Goal: Task Accomplishment & Management: Manage account settings

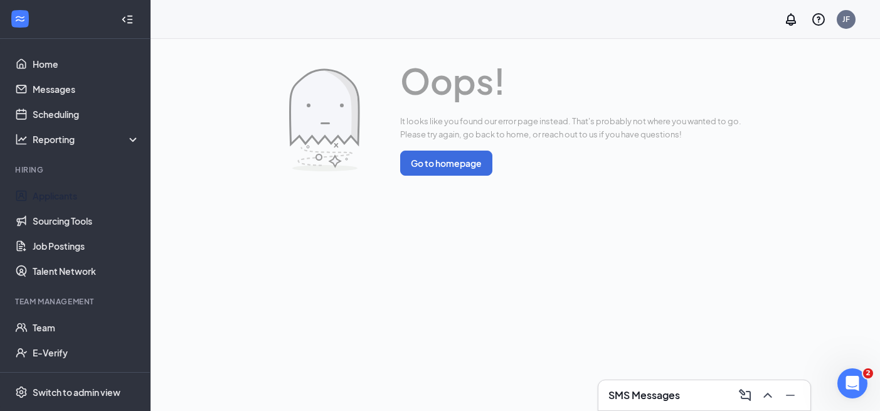
drag, startPoint x: 70, startPoint y: 197, endPoint x: 405, endPoint y: 252, distance: 339.5
click at [70, 197] on link "Applicants" at bounding box center [86, 195] width 107 height 25
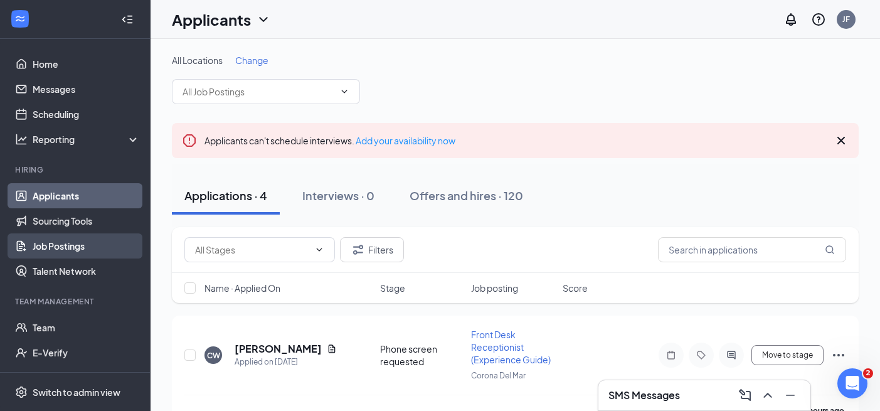
click at [107, 246] on link "Job Postings" at bounding box center [86, 245] width 107 height 25
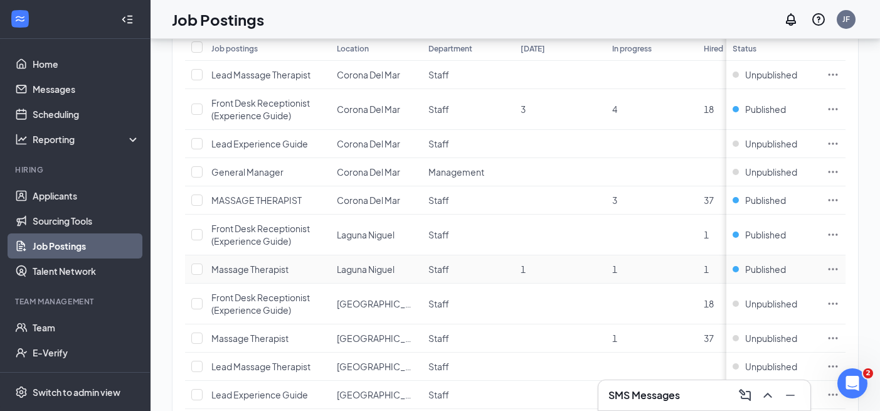
scroll to position [144, 0]
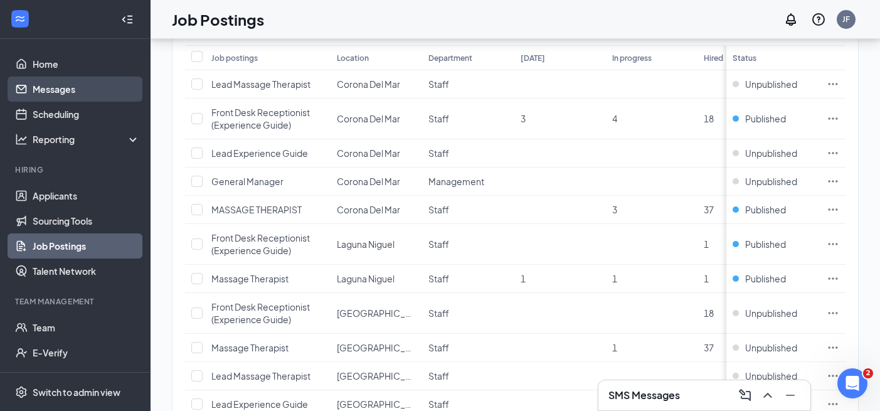
click at [59, 91] on link "Messages" at bounding box center [86, 89] width 107 height 25
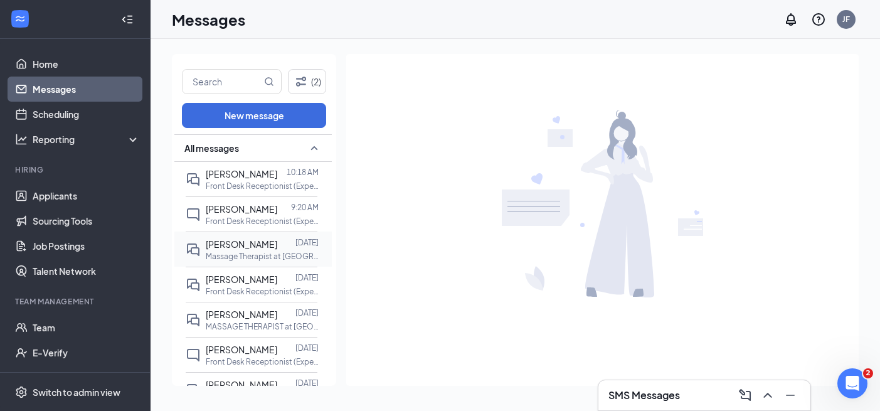
click at [236, 253] on p "Massage Therapist at Laguna Niguel" at bounding box center [262, 256] width 113 height 11
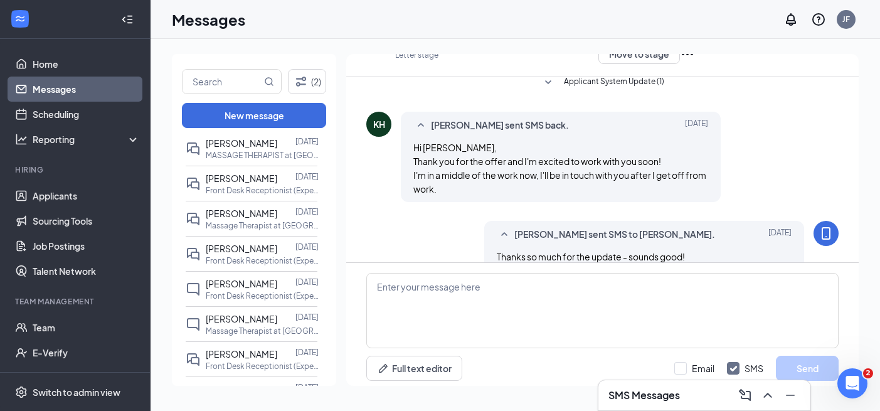
scroll to position [402, 0]
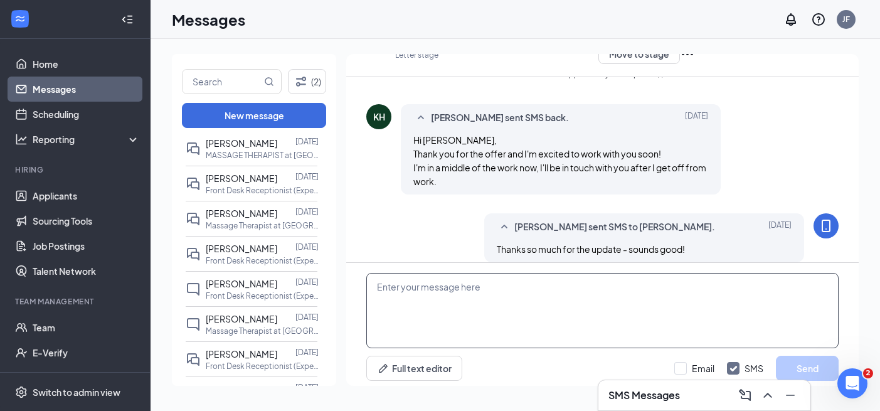
click at [506, 309] on textarea at bounding box center [602, 310] width 472 height 75
click at [442, 280] on textarea "Hi Kaori - something" at bounding box center [602, 310] width 472 height 75
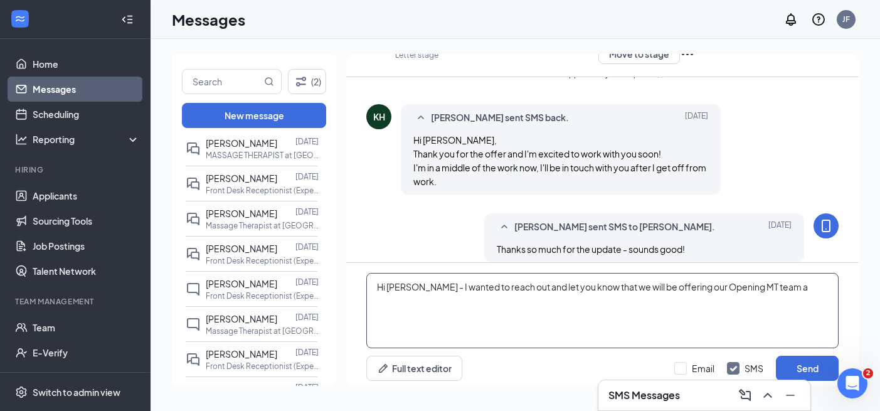
paste textarea "Founder Sign On Bonus:"
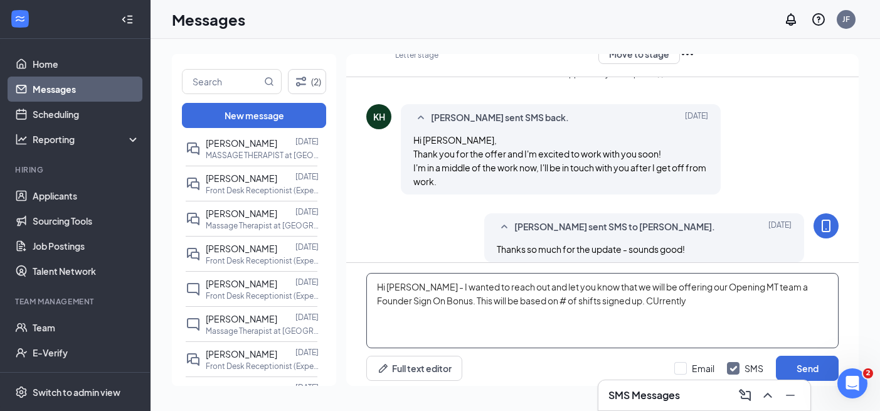
drag, startPoint x: 657, startPoint y: 296, endPoint x: 594, endPoint y: 297, distance: 63.4
click at [594, 297] on textarea "Hi Kaori - I wanted to reach out and let you know that we will be offering our …" at bounding box center [602, 310] width 472 height 75
click at [420, 300] on textarea "Hi Kaori - I wanted to reach out and let you know that we will be offering our …" at bounding box center [602, 310] width 472 height 75
click at [689, 299] on textarea "Hi Kaori - I wanted to reach out and let you know that we will be offering our …" at bounding box center [602, 310] width 472 height 75
paste textarea "Following the first ninety (90) days of employment"
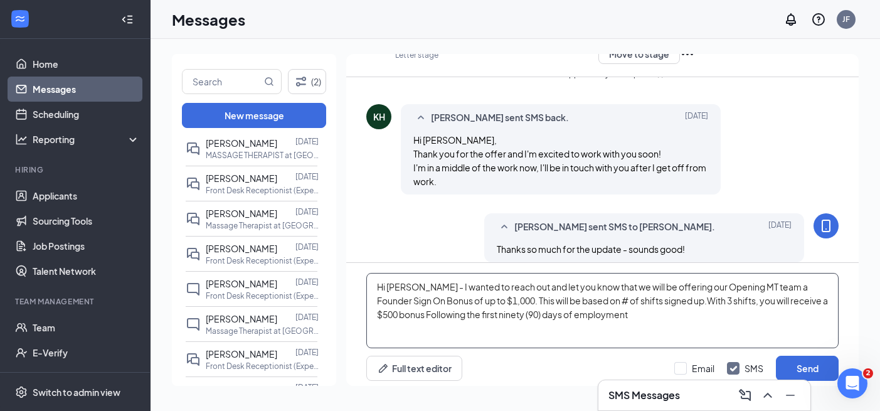
click at [409, 308] on textarea "Hi Kaori - I wanted to reach out and let you know that we will be offering our …" at bounding box center [602, 310] width 472 height 75
click at [672, 320] on textarea "Hi Kaori - I wanted to reach out and let you know that we will be offering our …" at bounding box center [602, 310] width 472 height 75
click at [822, 312] on textarea "Hi Kaori - I wanted to reach out and let you know that we will be offering our …" at bounding box center [602, 310] width 472 height 75
click at [815, 312] on textarea "Hi Kaori - I wanted to reach out and let you know that we will be offering our …" at bounding box center [602, 310] width 472 height 75
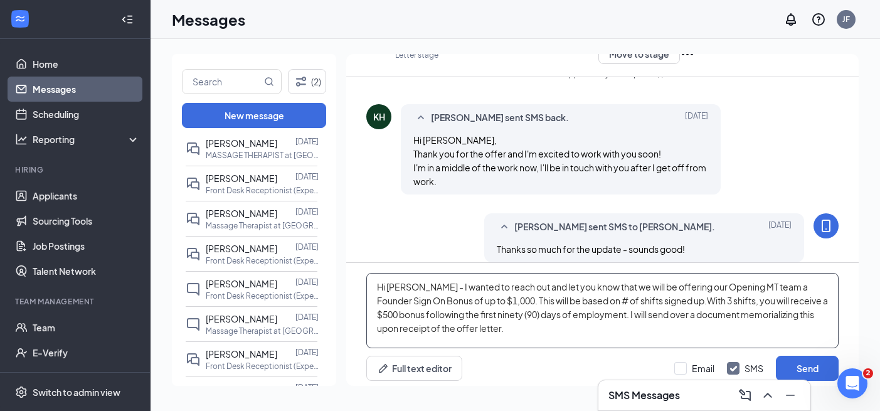
scroll to position [13, 0]
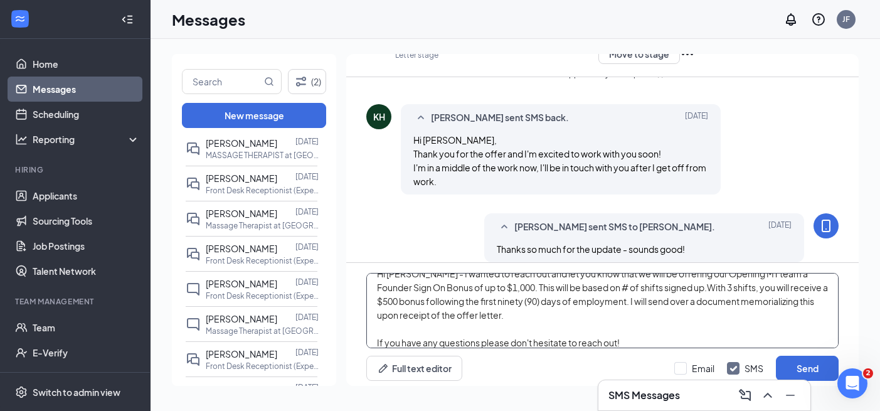
click at [505, 305] on textarea "Hi Kaori - I wanted to reach out and let you know that we will be offering our …" at bounding box center [602, 310] width 472 height 75
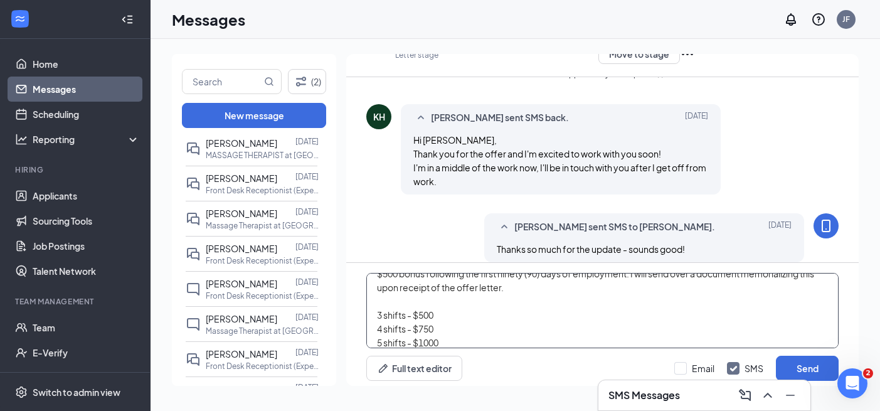
scroll to position [55, 0]
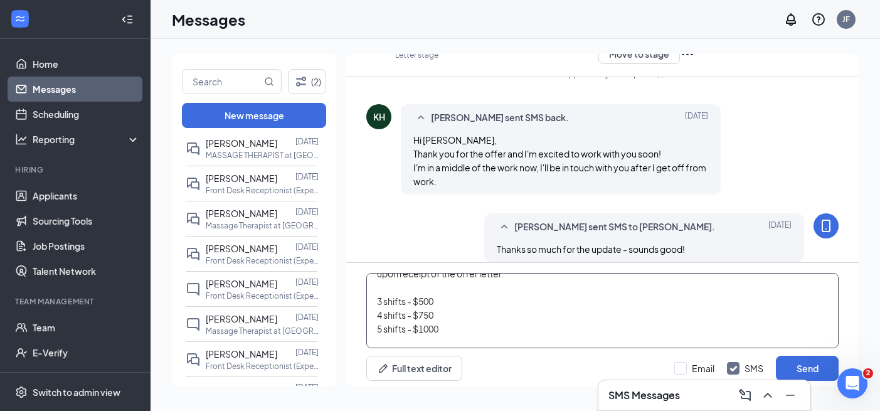
click at [378, 292] on textarea "Hi Kaori - I wanted to reach out and let you know that we will be offering our …" at bounding box center [602, 310] width 472 height 75
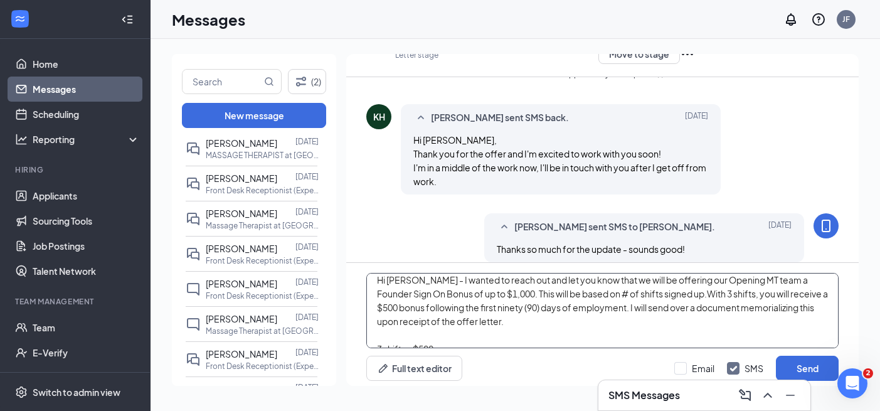
scroll to position [0, 0]
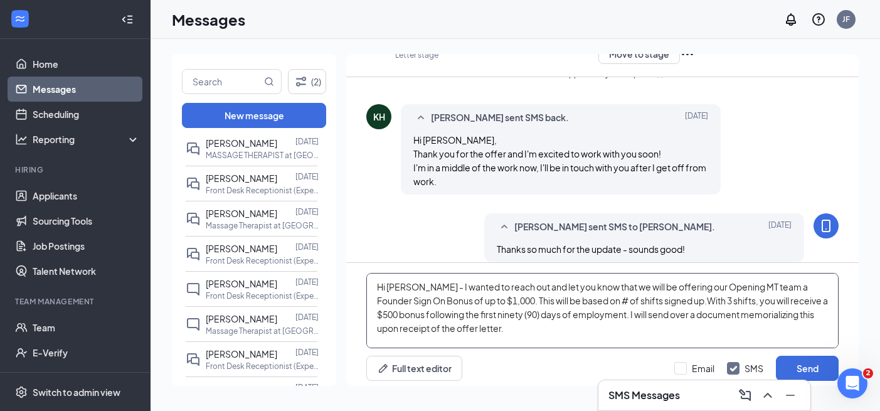
click at [484, 297] on textarea "Hi Kaori - I wanted to reach out and let you know that we will be offering our …" at bounding box center [602, 310] width 472 height 75
drag, startPoint x: 653, startPoint y: 298, endPoint x: 659, endPoint y: 317, distance: 20.2
click at [653, 298] on textarea "Hi Kaori - I wanted to reach out and let you know that we will be offering our …" at bounding box center [602, 310] width 472 height 75
drag, startPoint x: 721, startPoint y: 295, endPoint x: 644, endPoint y: 315, distance: 79.0
click at [645, 315] on textarea "Hi Kaori - I wanted to reach out and let you know that we will be offering our …" at bounding box center [602, 310] width 472 height 75
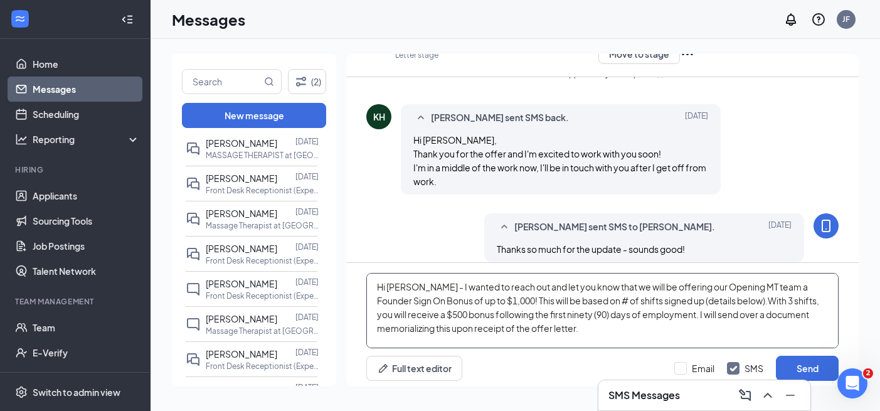
click at [719, 309] on textarea "Hi Kaori - I wanted to reach out and let you know that we will be offering our …" at bounding box center [602, 310] width 472 height 75
click at [721, 294] on textarea "Hi Kaori - I wanted to reach out and let you know that we will be offering our …" at bounding box center [602, 310] width 472 height 75
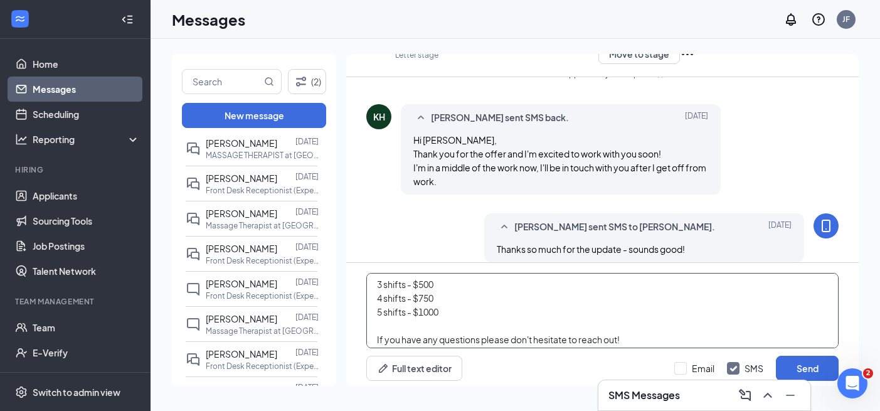
scroll to position [77, 0]
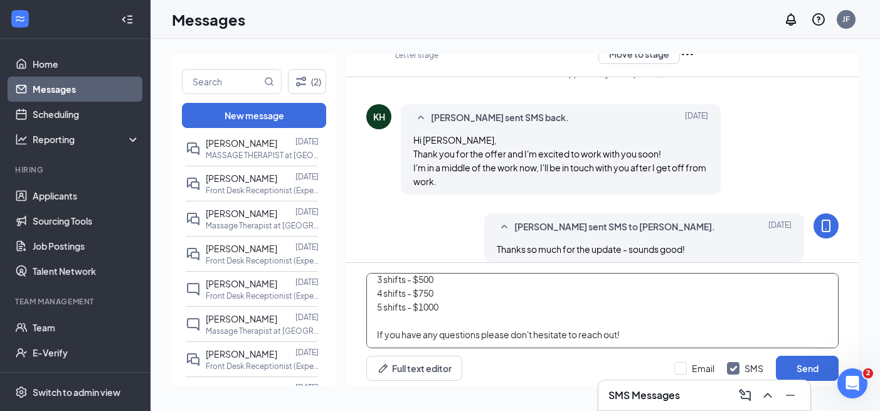
click at [709, 323] on textarea "Hi Kaori - I wanted to reach out and let you know that we will be offering our …" at bounding box center [602, 310] width 472 height 75
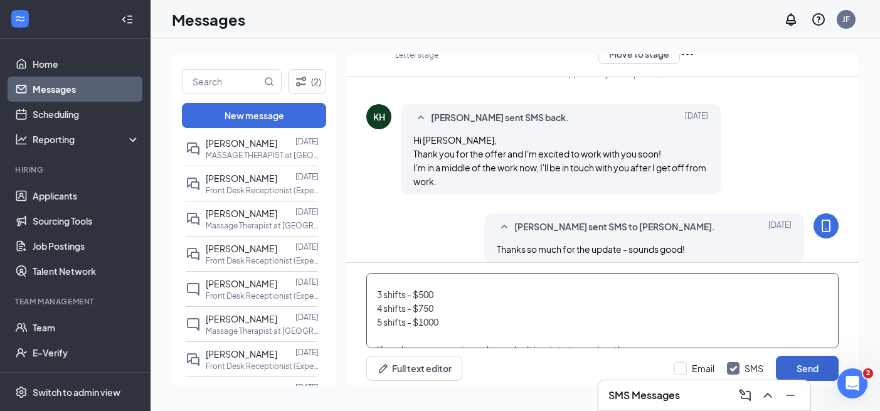
type textarea "Hi Kaori - I wanted to reach out and let you know that we will be offering our …"
click at [815, 361] on button "Send" at bounding box center [807, 368] width 63 height 25
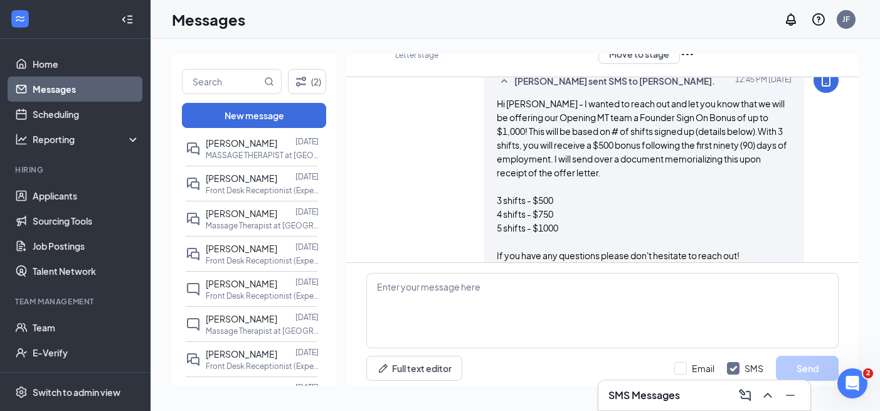
scroll to position [622, 0]
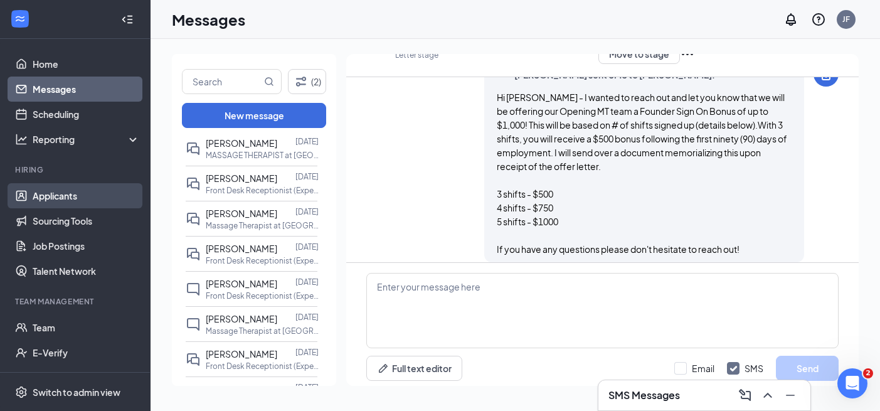
click at [74, 191] on link "Applicants" at bounding box center [86, 195] width 107 height 25
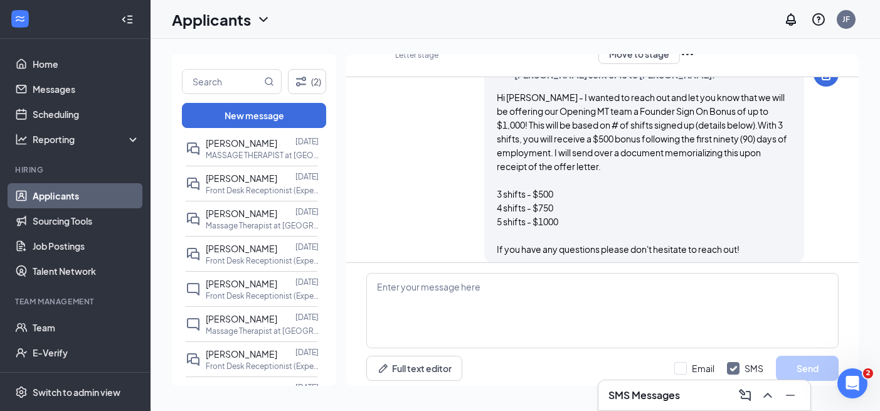
click at [88, 192] on link "Applicants" at bounding box center [86, 195] width 107 height 25
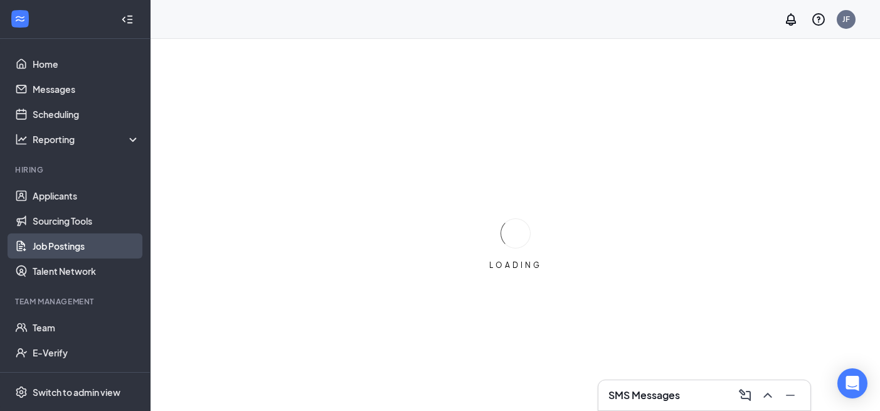
click at [60, 252] on link "Job Postings" at bounding box center [86, 245] width 107 height 25
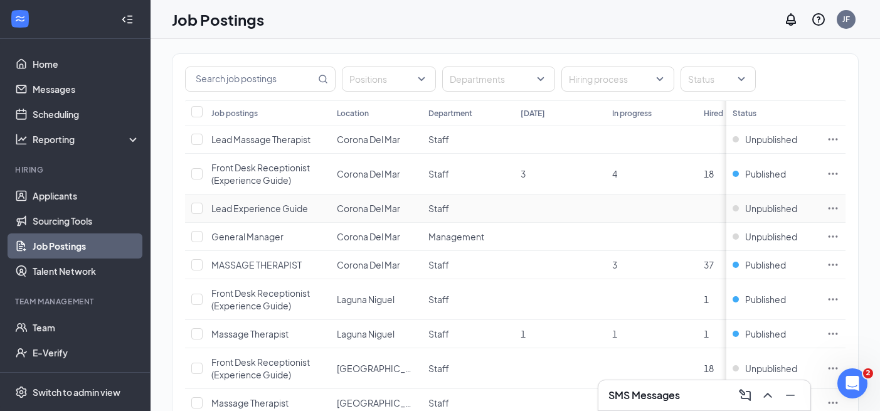
scroll to position [100, 0]
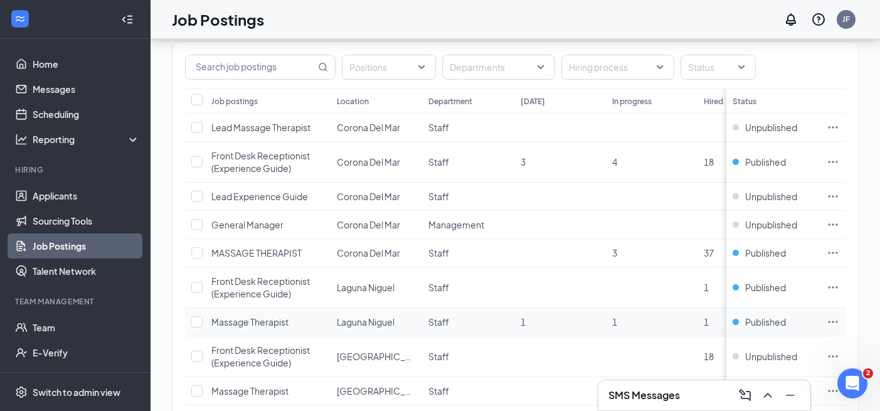
click at [825, 322] on td at bounding box center [832, 322] width 25 height 28
click at [837, 320] on icon "Ellipses" at bounding box center [833, 321] width 13 height 13
click at [740, 340] on span "Edit job posting" at bounding box center [745, 347] width 168 height 14
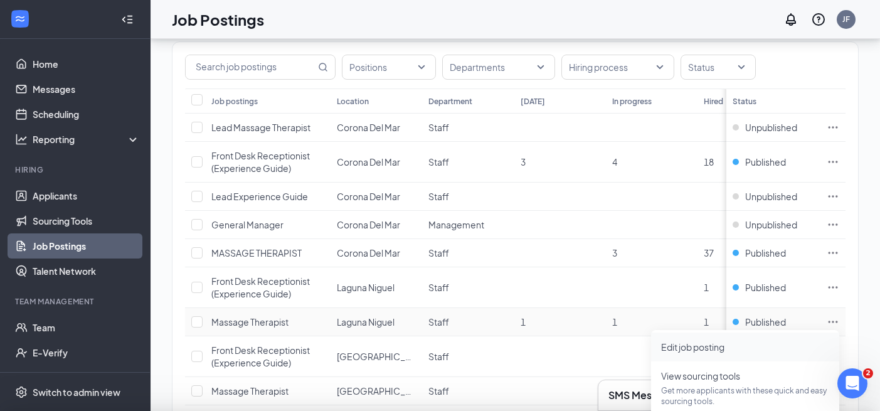
scroll to position [101, 0]
type input "Massage Therapist"
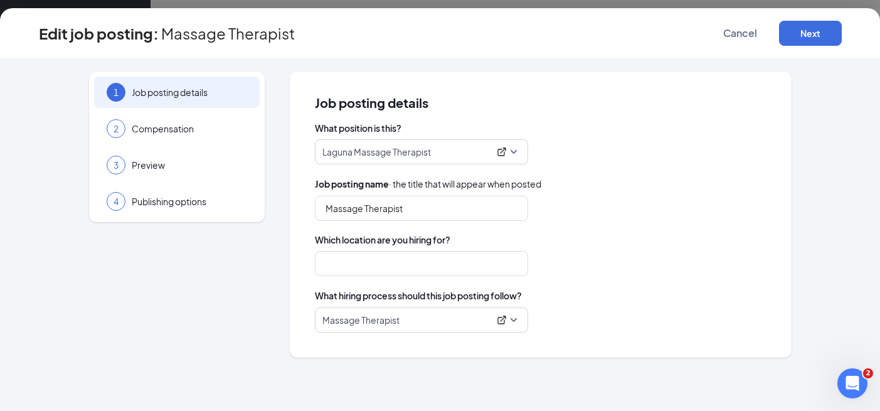
type input "Laguna Niguel"
drag, startPoint x: 474, startPoint y: 208, endPoint x: 285, endPoint y: 208, distance: 189.4
click at [285, 208] on div "1 Job posting details 2 Compensation 3 Preview 4 Publishing options Job posting…" at bounding box center [440, 215] width 803 height 286
paste input "- up to $1,000 signing bonus!"
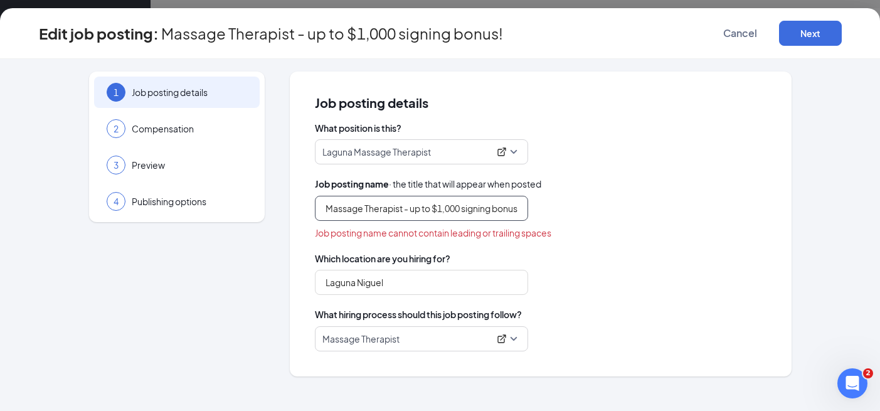
scroll to position [0, 8]
drag, startPoint x: 398, startPoint y: 208, endPoint x: 423, endPoint y: 256, distance: 53.6
click at [398, 208] on input "Massage Therapist - up to $1,000 signing bonus!" at bounding box center [421, 208] width 213 height 25
click at [525, 208] on input "Massage Therapist up to $1,000 signing bonus!" at bounding box center [421, 208] width 213 height 25
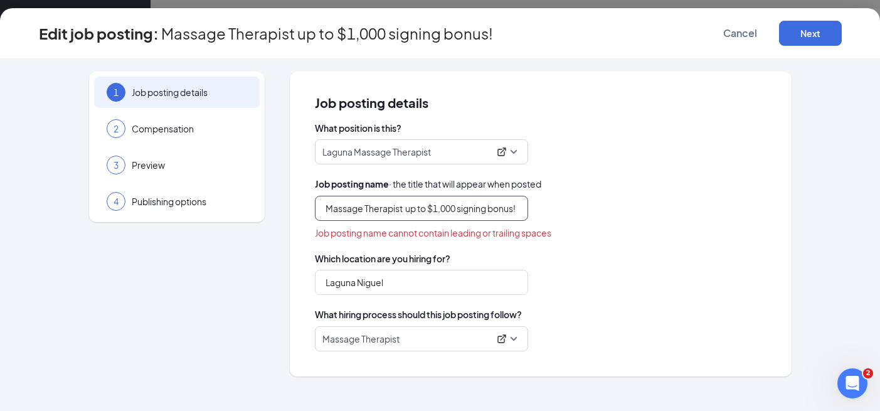
scroll to position [0, 3]
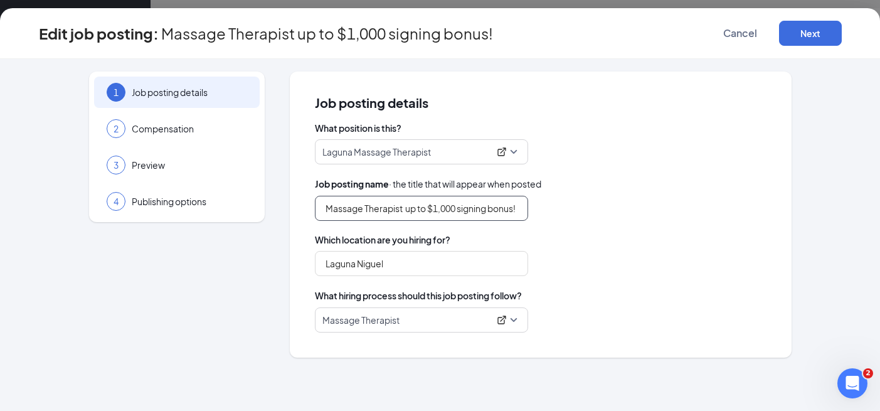
click at [401, 212] on input "Massage Therapist up to $1,000 signing bonus!" at bounding box center [421, 208] width 213 height 25
type input "Massage Therapist - up to $1,000 signing bonus!"
click at [486, 255] on input "Laguna Niguel" at bounding box center [421, 263] width 213 height 25
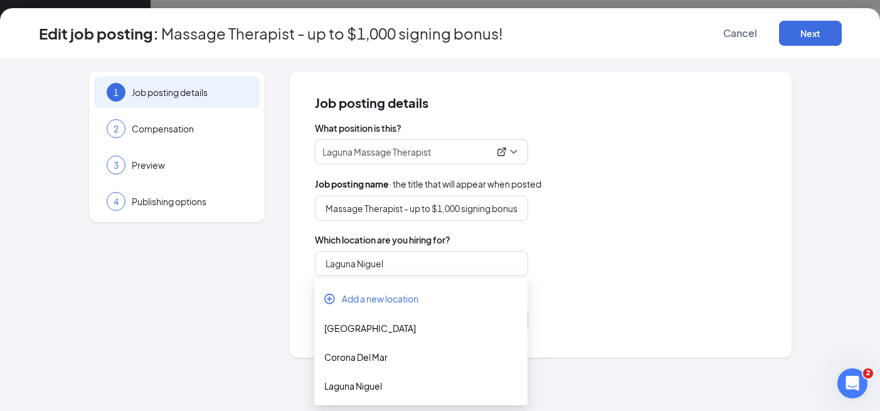
click at [584, 209] on div "Massage Therapist - up to $1,000 signing bonus!" at bounding box center [541, 208] width 452 height 25
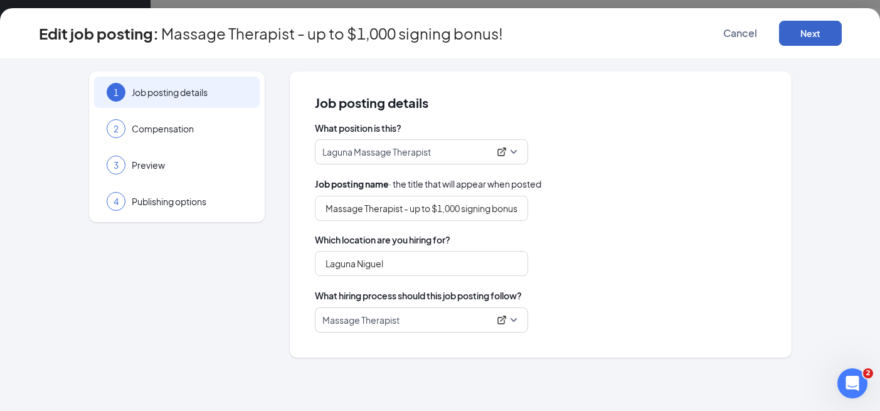
click at [795, 40] on button "Next" at bounding box center [810, 33] width 63 height 25
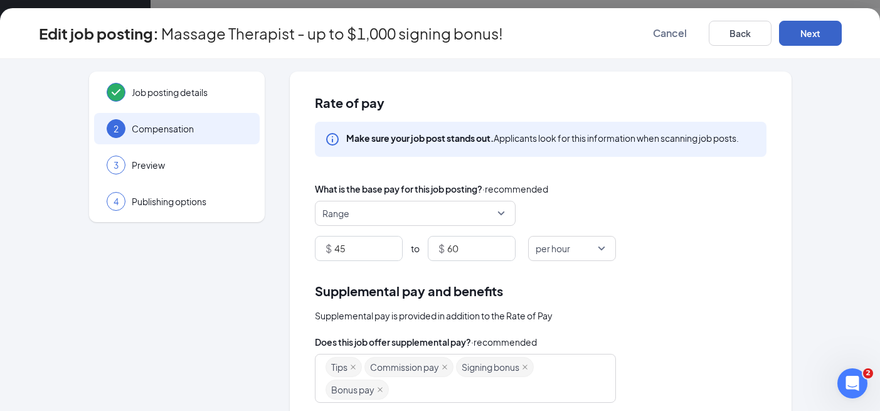
click at [800, 38] on button "Next" at bounding box center [810, 33] width 63 height 25
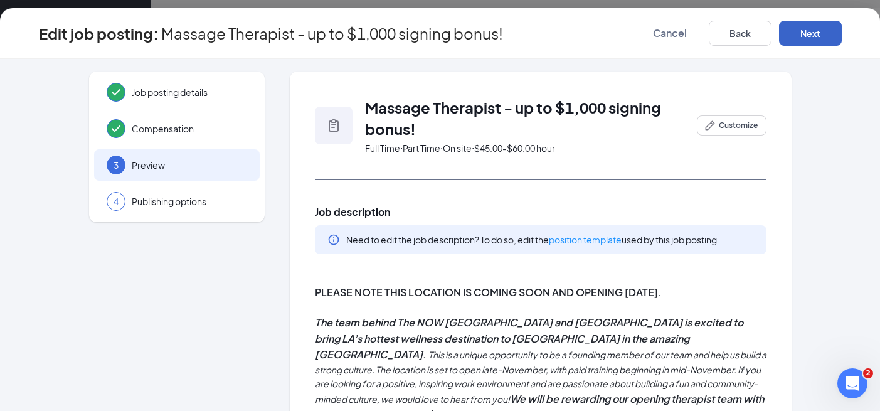
scroll to position [100, 0]
click at [800, 38] on button "Next" at bounding box center [810, 33] width 63 height 25
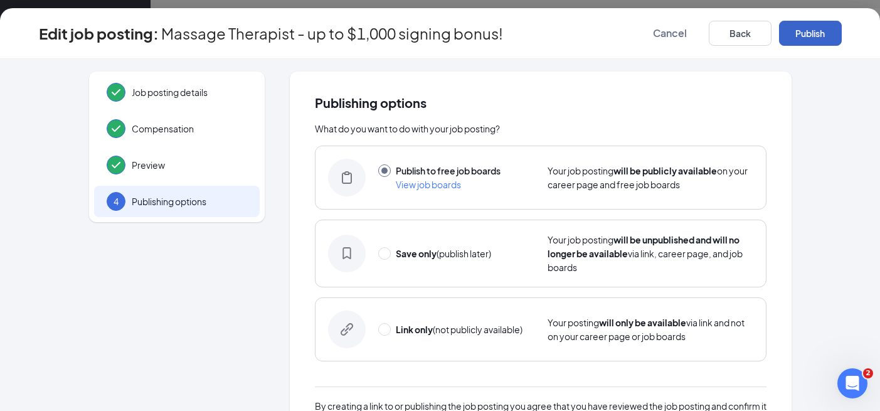
click at [800, 38] on button "Publish" at bounding box center [810, 33] width 63 height 25
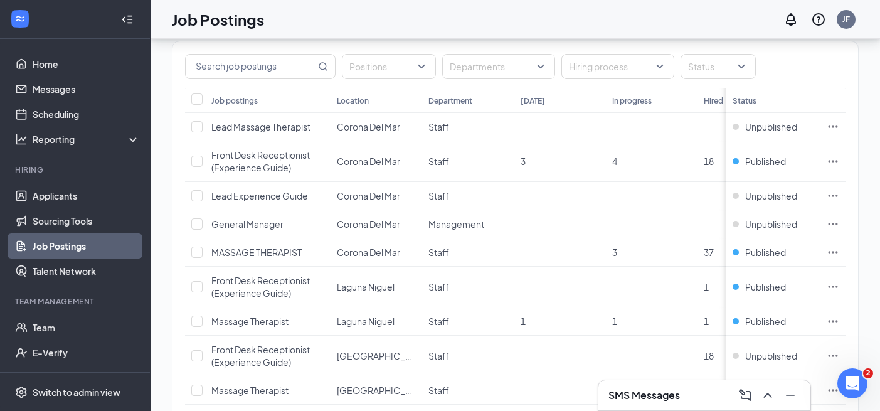
scroll to position [100, 0]
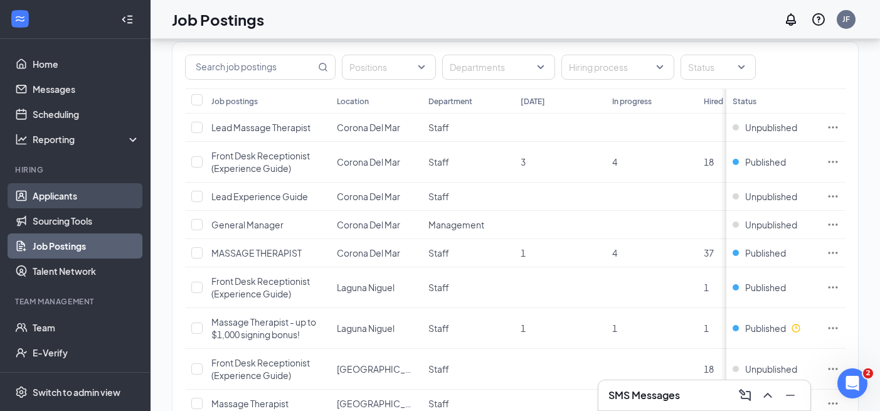
click at [85, 189] on link "Applicants" at bounding box center [86, 195] width 107 height 25
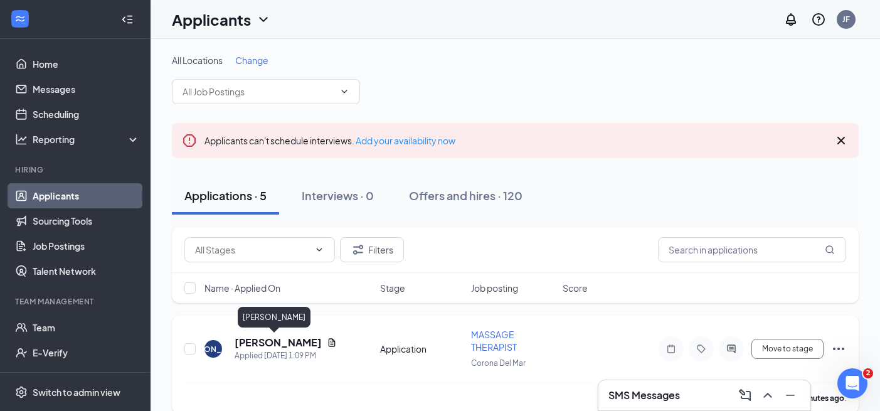
click at [275, 340] on h5 "[PERSON_NAME]" at bounding box center [278, 343] width 87 height 14
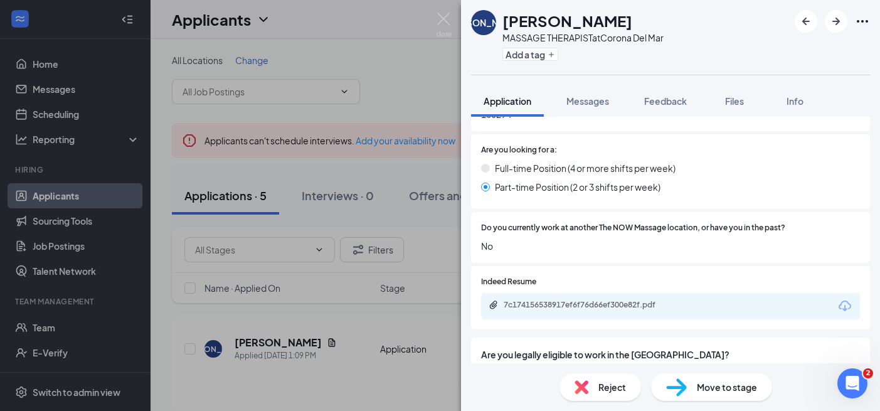
scroll to position [357, 0]
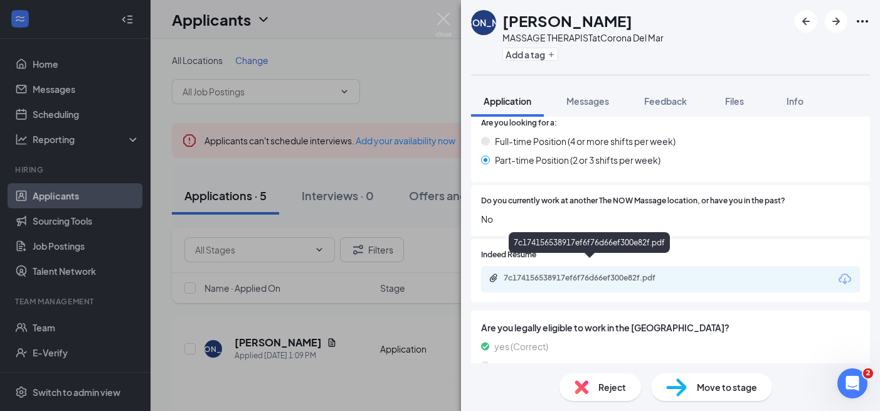
click at [618, 273] on div "7c174156538917ef6f76d66ef300e82f.pdf" at bounding box center [592, 278] width 176 height 10
drag, startPoint x: 610, startPoint y: 103, endPoint x: 625, endPoint y: 103, distance: 15.7
click at [609, 103] on span "Messages" at bounding box center [587, 100] width 43 height 11
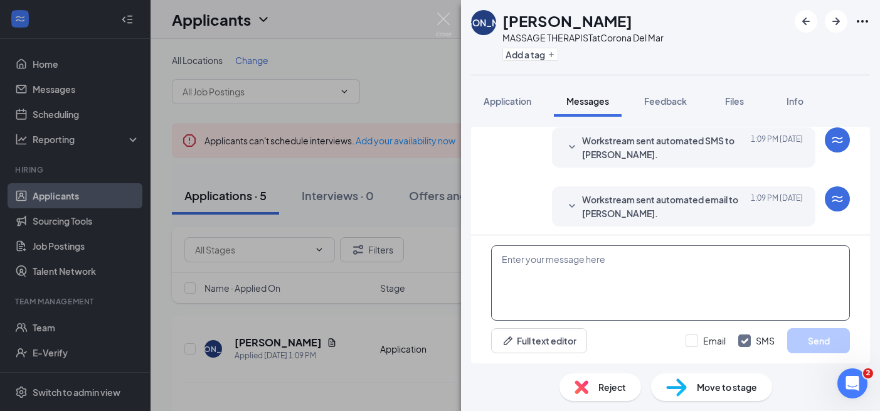
scroll to position [46, 0]
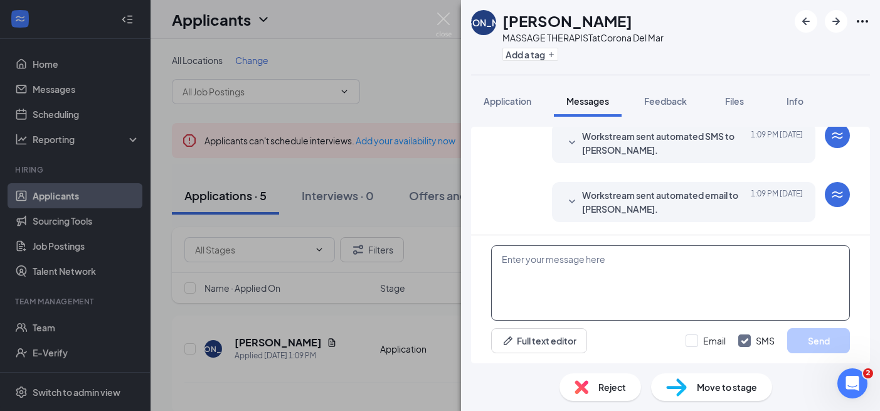
click at [643, 295] on textarea at bounding box center [670, 282] width 359 height 75
paste textarea "Hi X - I’ve received your application and would love to learn more about you, a…"
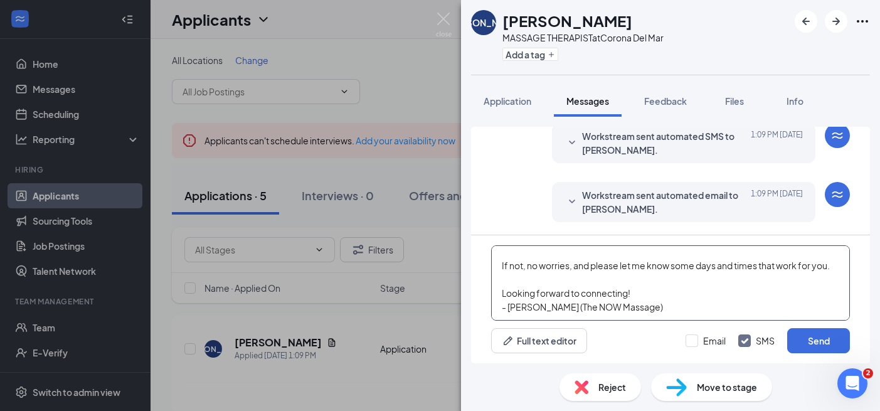
scroll to position [0, 0]
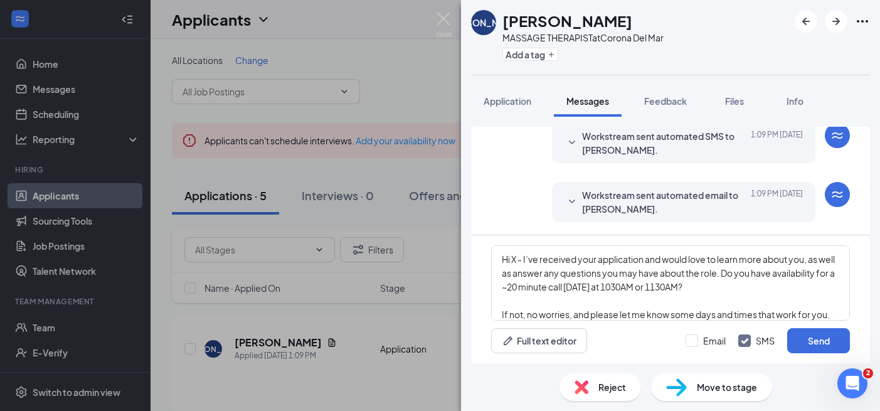
click at [526, 24] on h1 "[PERSON_NAME]" at bounding box center [567, 20] width 130 height 21
copy h1 "[PERSON_NAME]"
click at [517, 260] on textarea "Hi X - I’ve received your application and would love to learn more about you, a…" at bounding box center [670, 282] width 359 height 75
paste textarea "[PERSON_NAME]"
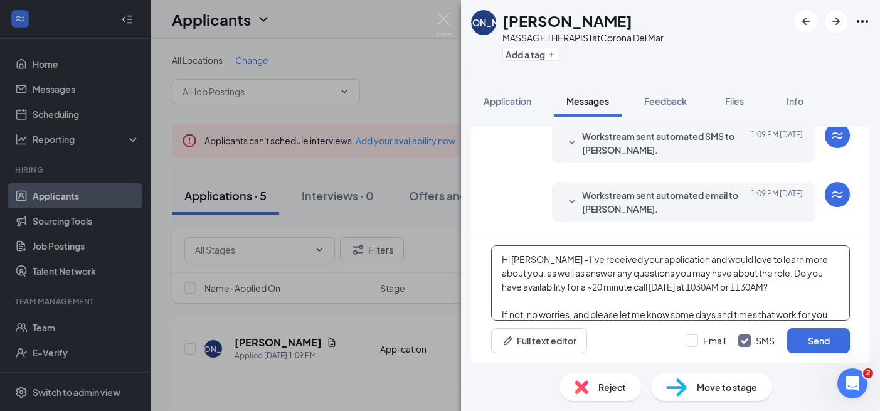
drag, startPoint x: 748, startPoint y: 289, endPoint x: 595, endPoint y: 289, distance: 153.0
click at [594, 289] on textarea "Hi [PERSON_NAME] - I’ve received your application and would love to learn more …" at bounding box center [670, 282] width 359 height 75
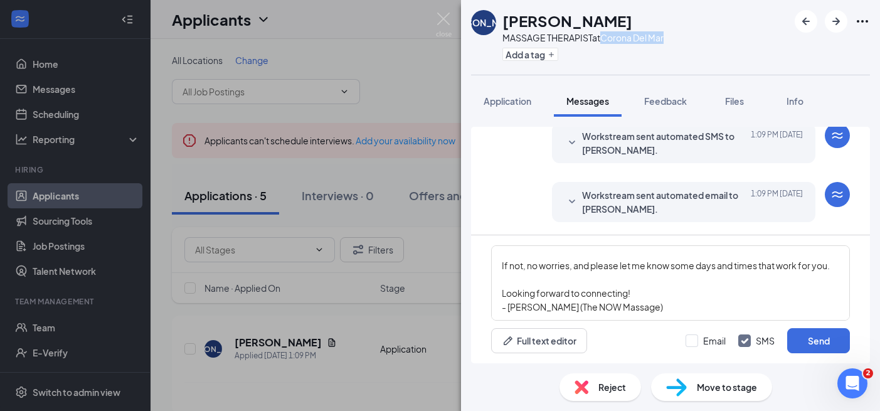
drag, startPoint x: 684, startPoint y: 41, endPoint x: 606, endPoint y: 40, distance: 78.4
click at [605, 40] on div "[PERSON_NAME] MASSAGE THERAPIST at [GEOGRAPHIC_DATA] Add a tag" at bounding box center [670, 37] width 419 height 75
copy div "Corona Del Mar"
click at [617, 309] on textarea "Hi [PERSON_NAME] - I’ve received your application and would love to learn more …" at bounding box center [670, 282] width 359 height 75
paste textarea "Corona Del Mar"
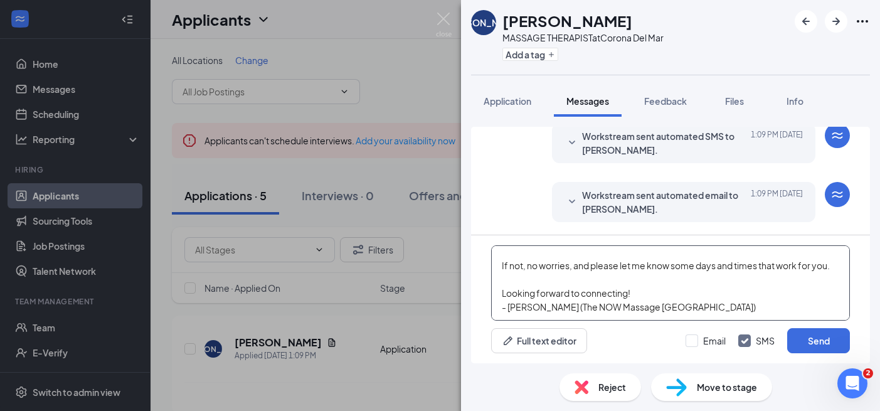
scroll to position [0, 0]
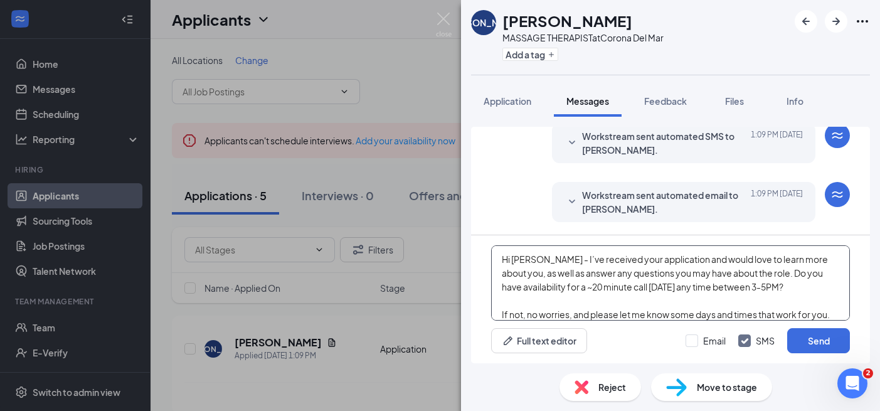
click at [753, 282] on textarea "Hi [PERSON_NAME] - I’ve received your application and would love to learn more …" at bounding box center [670, 282] width 359 height 75
click at [716, 284] on textarea "Hi [PERSON_NAME] - I’ve received your application and would love to learn more …" at bounding box center [670, 282] width 359 height 75
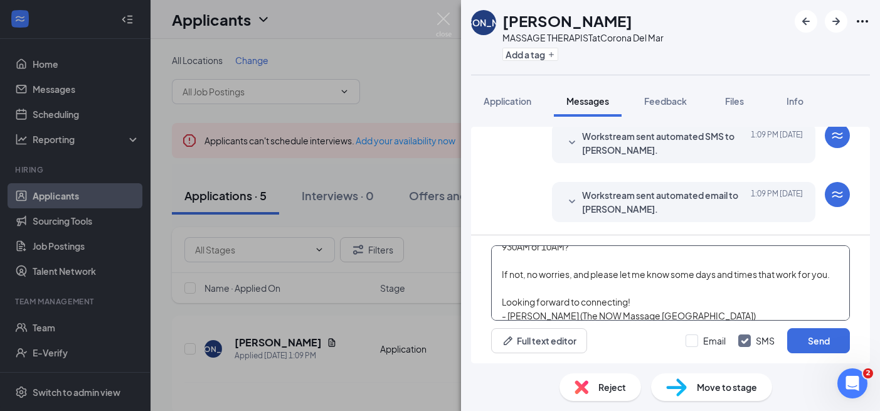
scroll to position [63, 0]
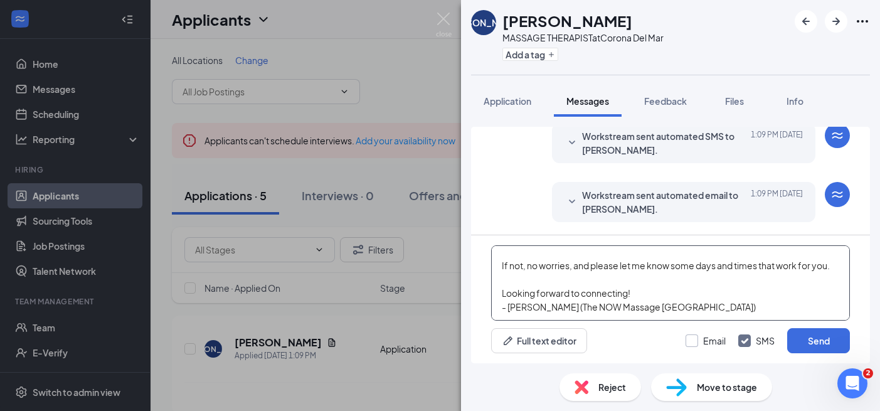
type textarea "Hi [PERSON_NAME] - I’ve received your application and would love to learn more …"
click at [702, 341] on input "Email" at bounding box center [706, 340] width 40 height 13
checkbox input "true"
click at [800, 344] on button "Send" at bounding box center [818, 340] width 63 height 25
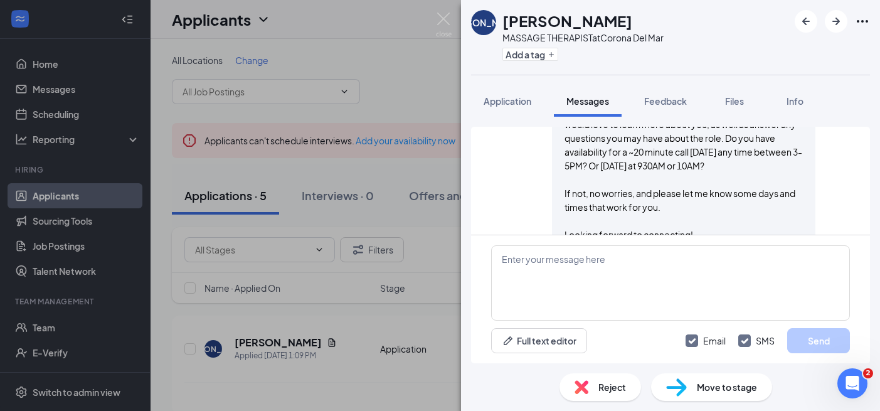
scroll to position [458, 0]
click at [728, 388] on span "Move to stage" at bounding box center [727, 387] width 60 height 14
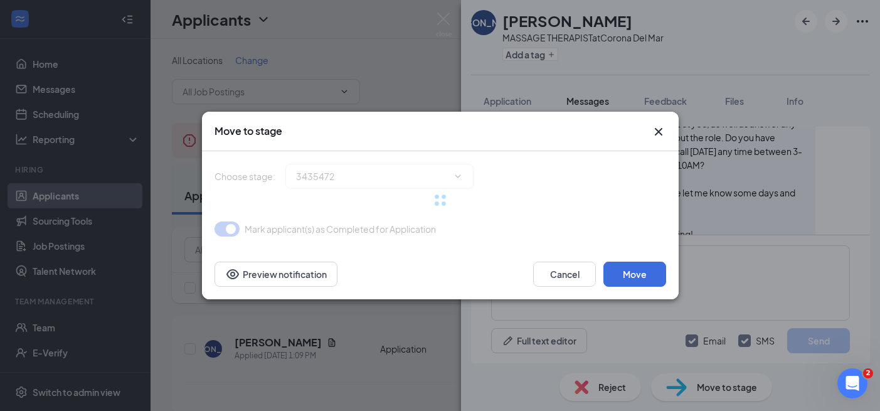
type input "Phone Screen Request (next stage)"
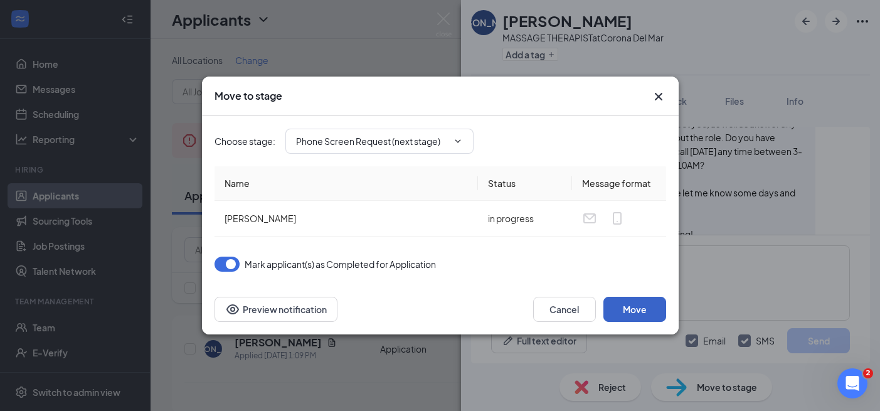
click at [641, 309] on button "Move" at bounding box center [634, 309] width 63 height 25
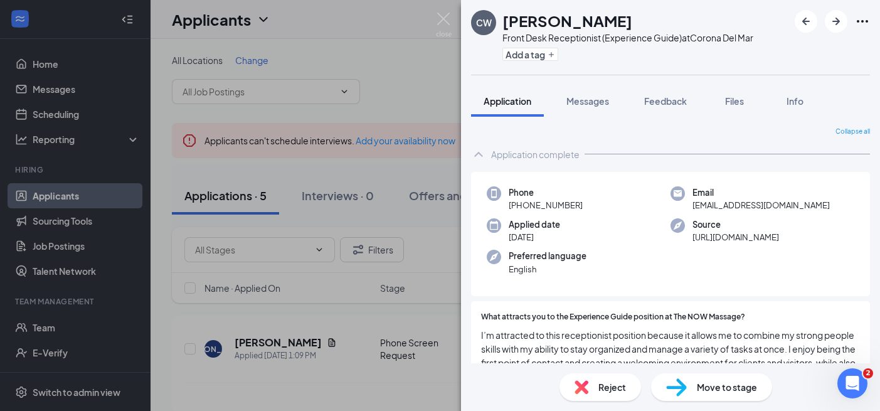
click at [70, 241] on div "[PERSON_NAME] Front Desk Receptionist (Experience Guide) at Corona Del Mar Add …" at bounding box center [440, 205] width 880 height 411
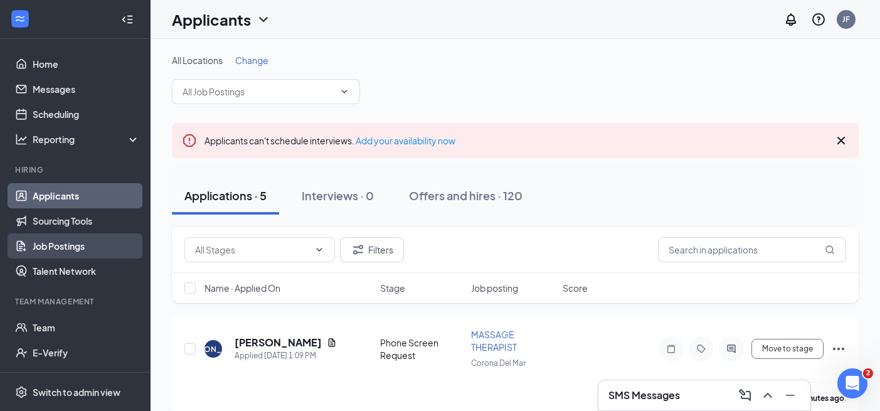
click at [83, 251] on link "Job Postings" at bounding box center [86, 245] width 107 height 25
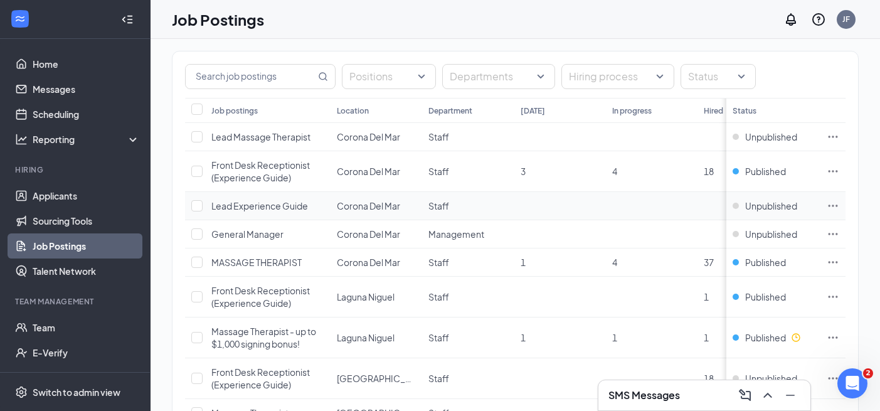
scroll to position [166, 0]
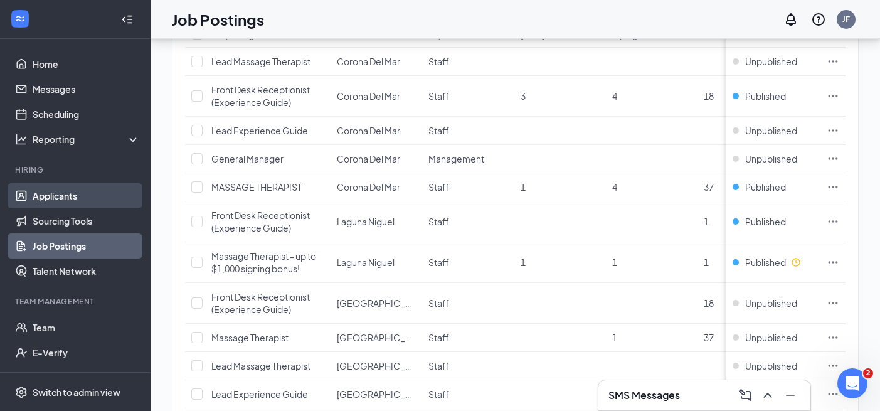
click at [95, 198] on link "Applicants" at bounding box center [86, 195] width 107 height 25
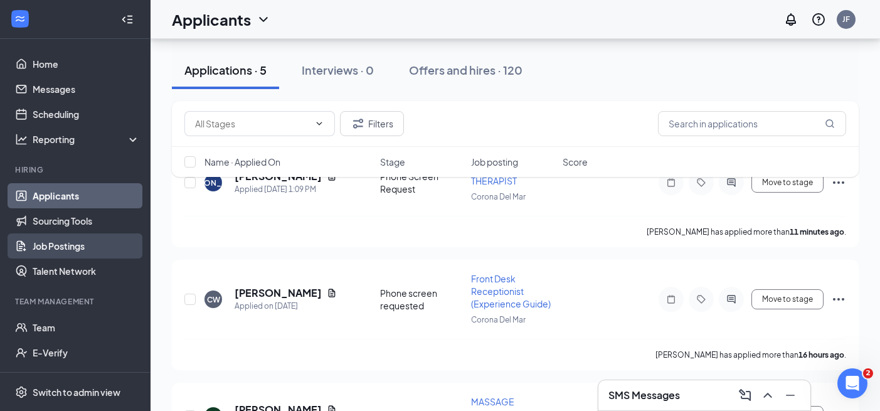
click at [80, 238] on link "Job Postings" at bounding box center [86, 245] width 107 height 25
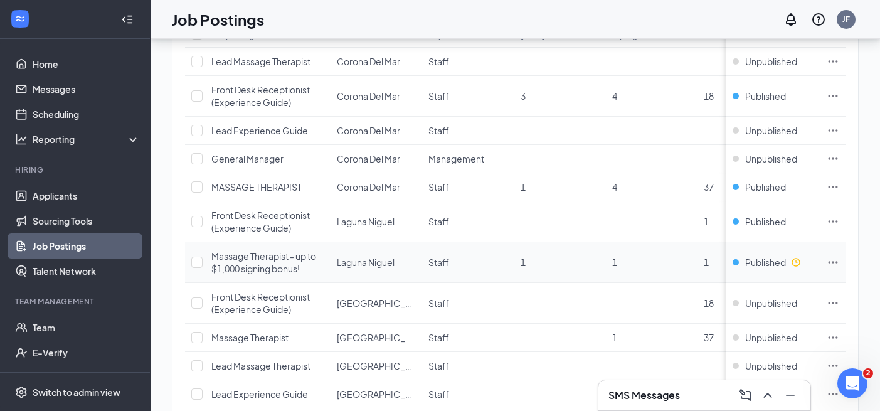
click at [836, 262] on icon "Ellipses" at bounding box center [833, 262] width 9 height 2
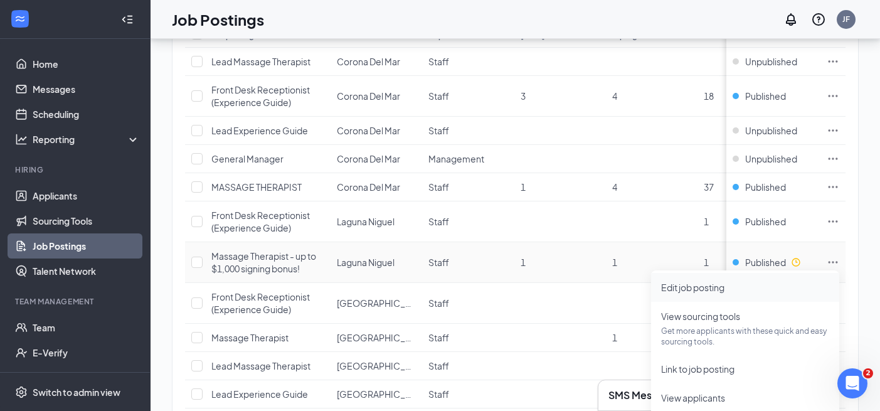
click at [743, 286] on span "Edit job posting" at bounding box center [745, 287] width 168 height 14
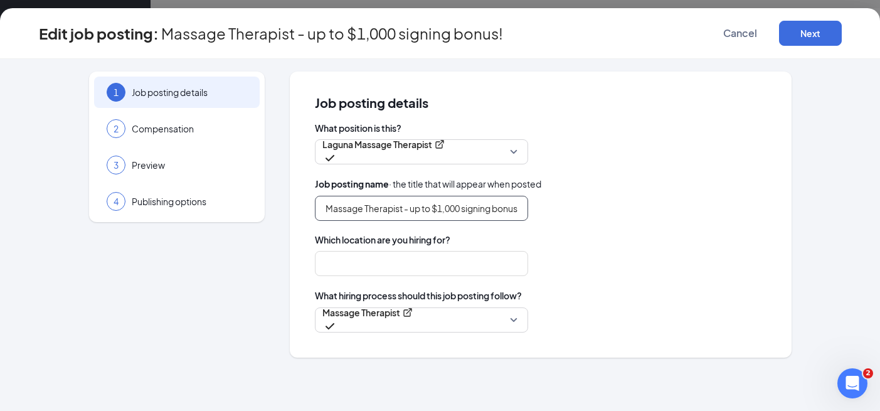
type input "Laguna Niguel"
drag, startPoint x: 405, startPoint y: 210, endPoint x: 618, endPoint y: 210, distance: 213.9
click at [618, 210] on div "Massage Therapist - up to $1,000 signing bonus!" at bounding box center [541, 208] width 452 height 25
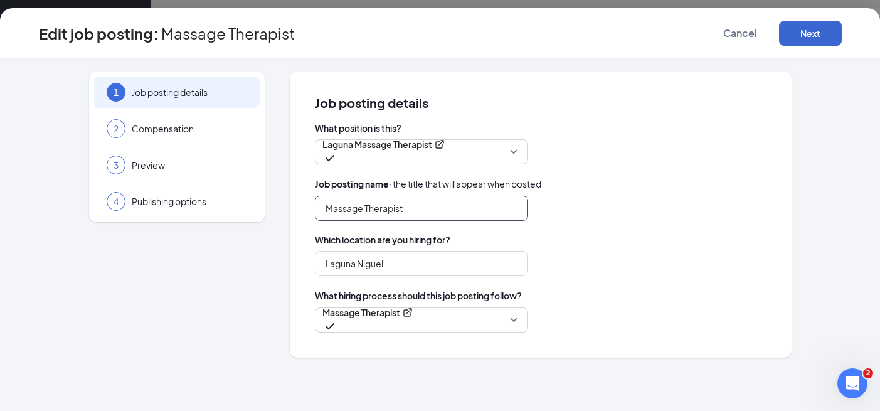
type input "Massage Therapist"
click at [821, 36] on button "Next" at bounding box center [810, 33] width 63 height 25
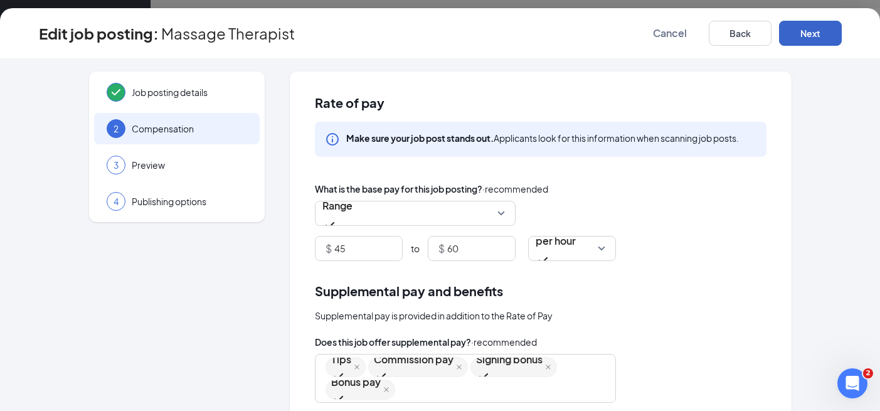
click at [821, 36] on button "Next" at bounding box center [810, 33] width 63 height 25
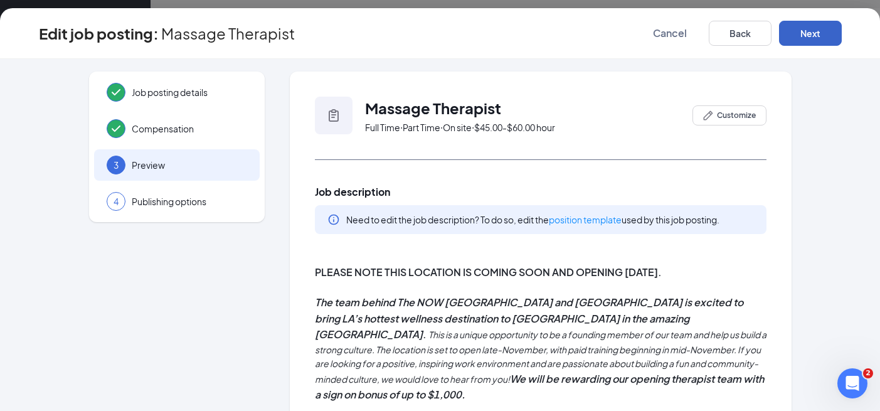
click at [821, 36] on button "Next" at bounding box center [810, 33] width 63 height 25
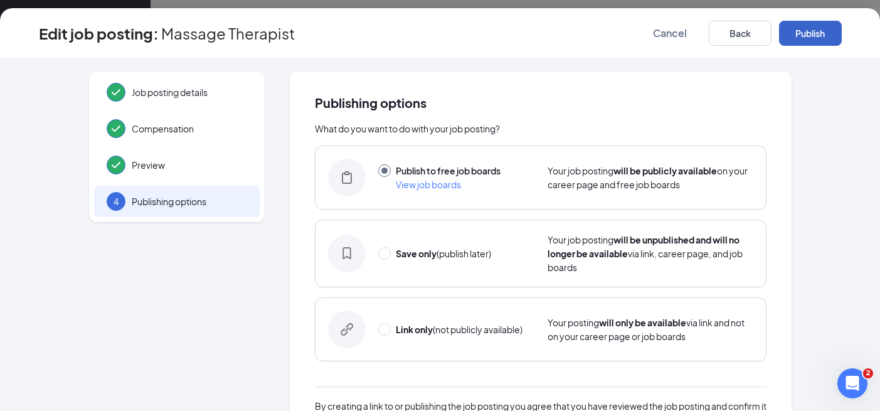
click at [821, 36] on button "Publish" at bounding box center [810, 33] width 63 height 25
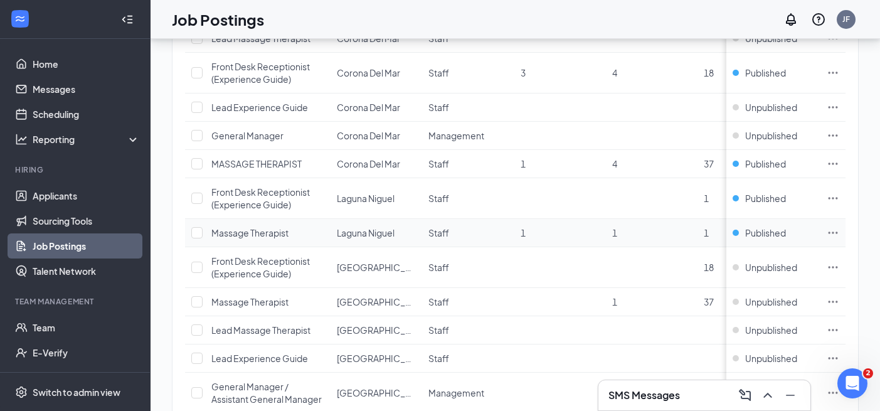
scroll to position [179, 0]
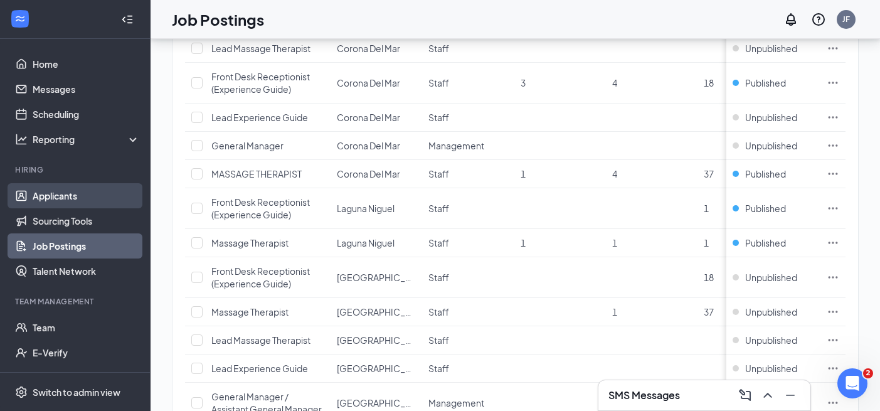
click at [82, 193] on link "Applicants" at bounding box center [86, 195] width 107 height 25
